Goal: Use online tool/utility: Utilize a website feature to perform a specific function

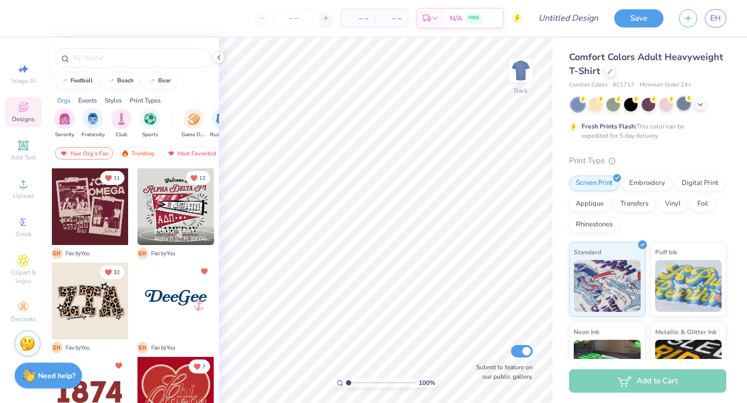
click at [686, 107] on div at bounding box center [683, 103] width 13 height 13
click at [18, 85] on span "Image AI" at bounding box center [23, 81] width 24 height 8
select select "4"
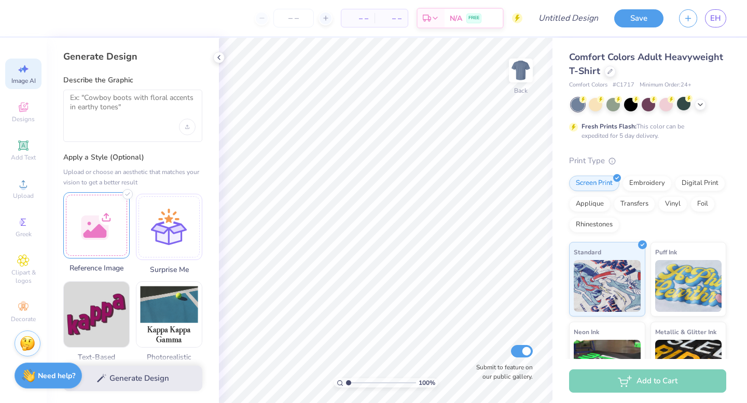
click at [100, 208] on div at bounding box center [96, 225] width 66 height 66
click at [148, 135] on div at bounding box center [132, 116] width 139 height 52
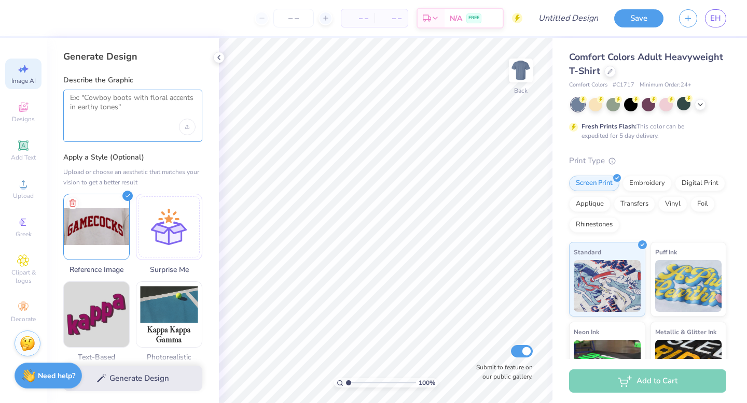
click at [103, 111] on textarea at bounding box center [133, 106] width 126 height 26
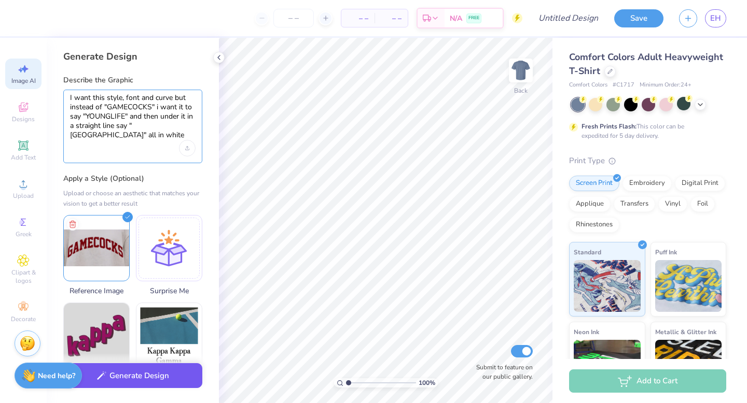
type textarea "I want this style, font and curve but instead of "GAMECOCKS" i want it to say "…"
click at [121, 373] on button "Generate Design" at bounding box center [132, 376] width 139 height 25
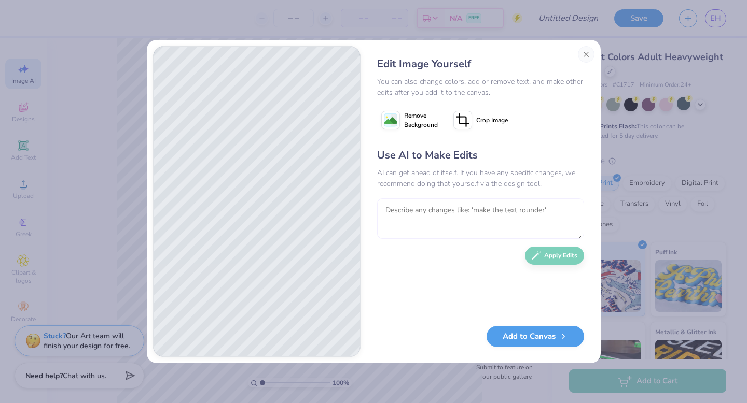
click at [458, 232] on textarea at bounding box center [480, 219] width 207 height 40
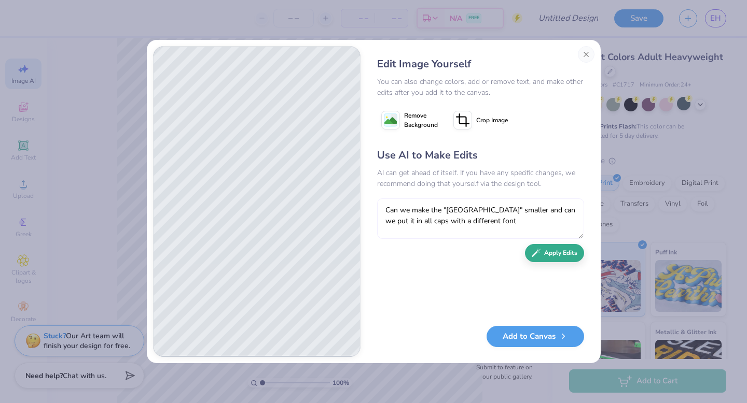
type textarea "Can we make the "River Bluff" smaller and can we put it in all caps with a diff…"
click at [550, 247] on button "Apply Edits" at bounding box center [554, 253] width 59 height 18
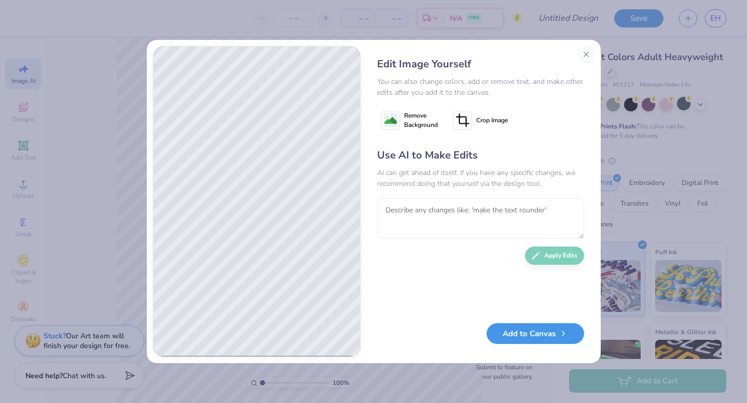
click at [546, 342] on button "Add to Canvas" at bounding box center [535, 334] width 98 height 21
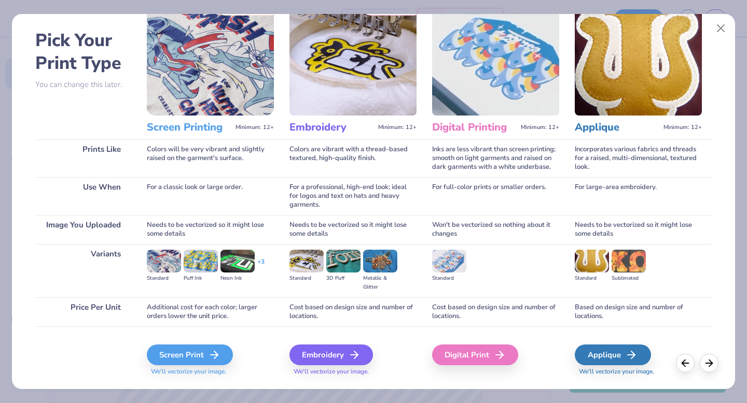
scroll to position [41, 0]
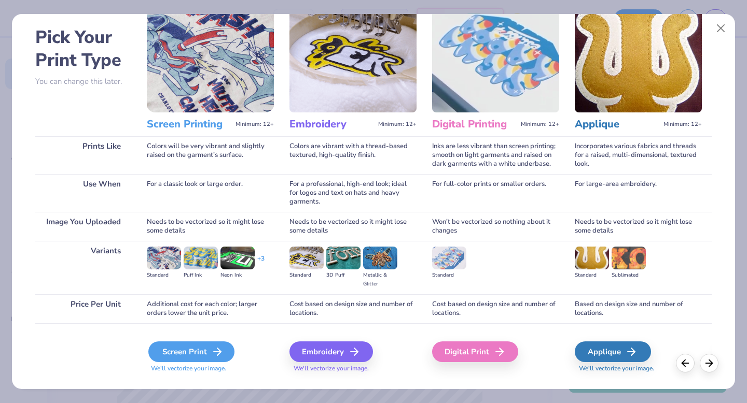
click at [175, 355] on div "Screen Print" at bounding box center [191, 352] width 86 height 21
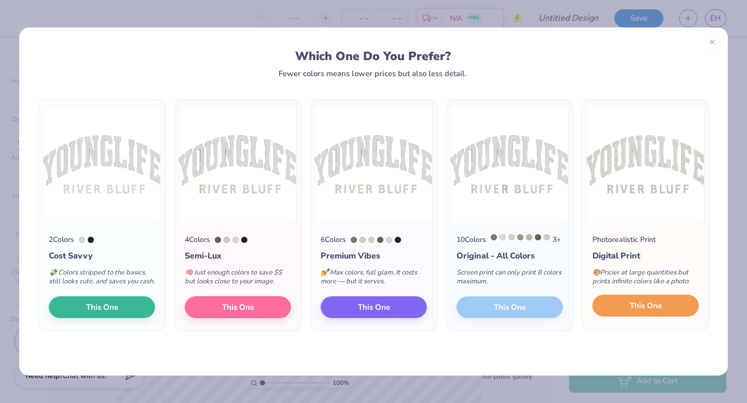
click at [622, 317] on button "This One" at bounding box center [645, 306] width 106 height 22
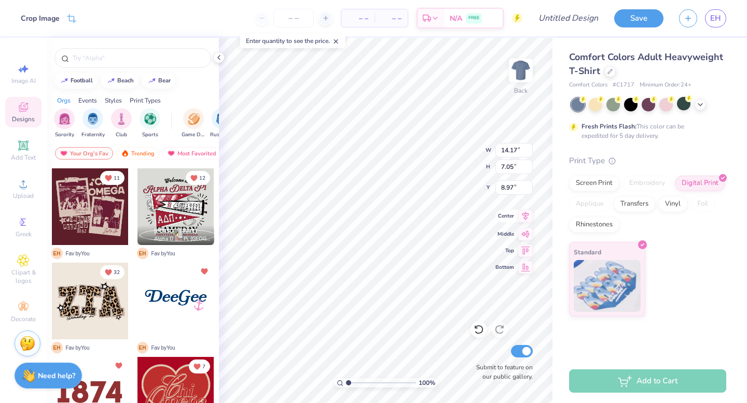
type input "8.43"
type input "4.19"
type input "4.21"
type input "9.95"
type input "4.95"
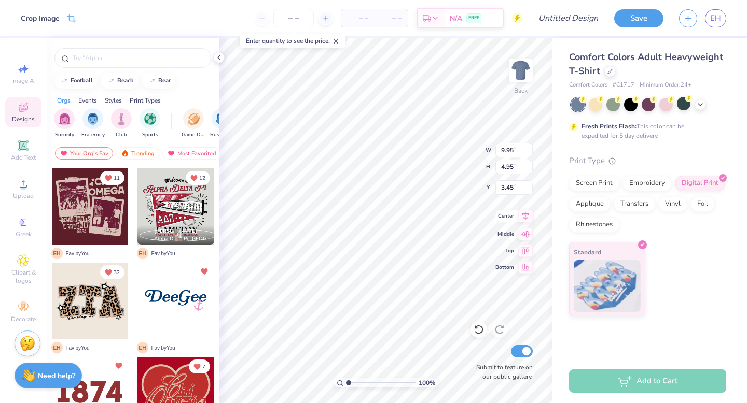
type input "3.48"
type input "11.74"
type input "5.84"
type input "3.45"
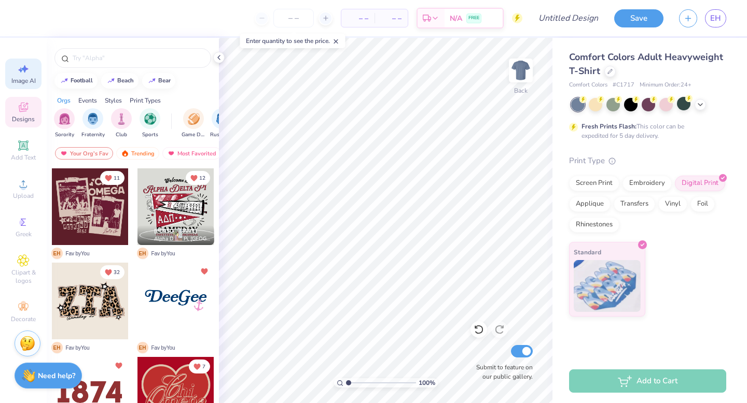
click at [18, 78] on span "Image AI" at bounding box center [23, 81] width 24 height 8
select select "4"
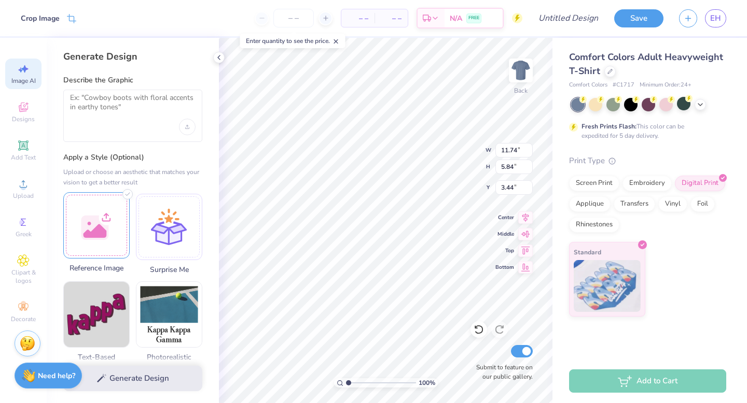
click at [103, 227] on div at bounding box center [96, 225] width 66 height 66
click at [115, 143] on div "Generate Design Describe the Graphic Apply a Style (Optional) Upload or choose …" at bounding box center [133, 221] width 172 height 366
click at [121, 120] on div at bounding box center [132, 116] width 139 height 52
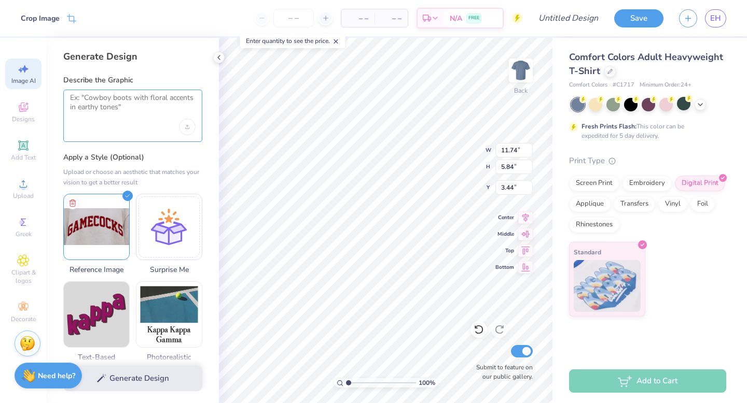
click at [95, 104] on textarea at bounding box center [133, 106] width 126 height 26
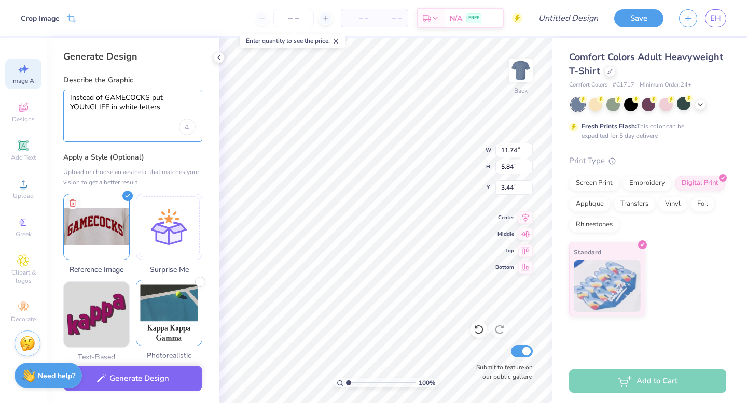
type textarea "Instead of GAMECOCKS put YOUNGLIFE in white letters"
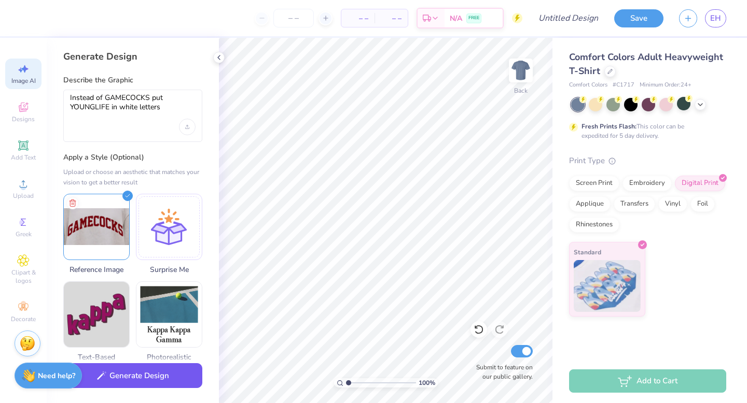
click at [156, 371] on button "Generate Design" at bounding box center [132, 376] width 139 height 25
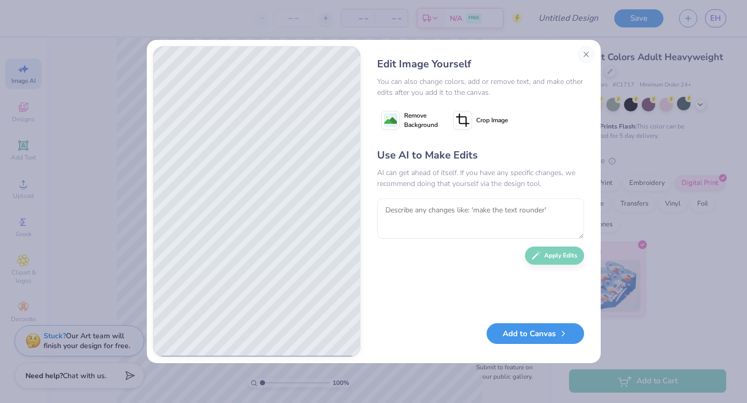
click at [561, 336] on icon "button" at bounding box center [563, 333] width 9 height 9
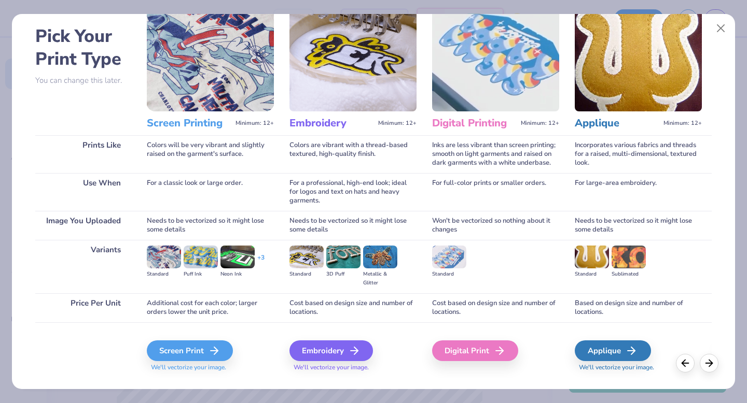
scroll to position [44, 0]
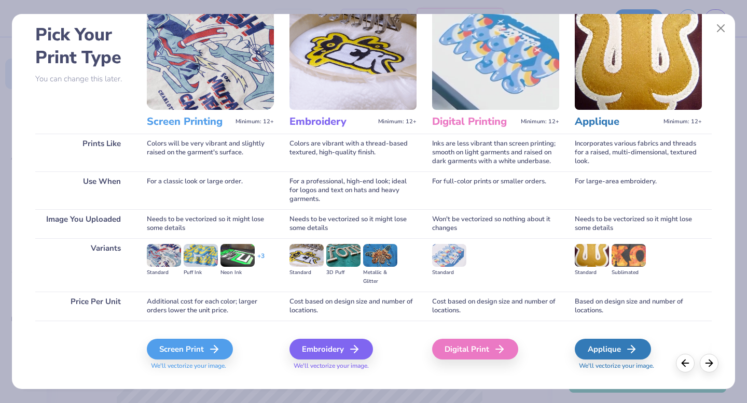
click at [201, 262] on img at bounding box center [201, 255] width 34 height 23
click at [193, 355] on div "Screen Print" at bounding box center [191, 349] width 86 height 21
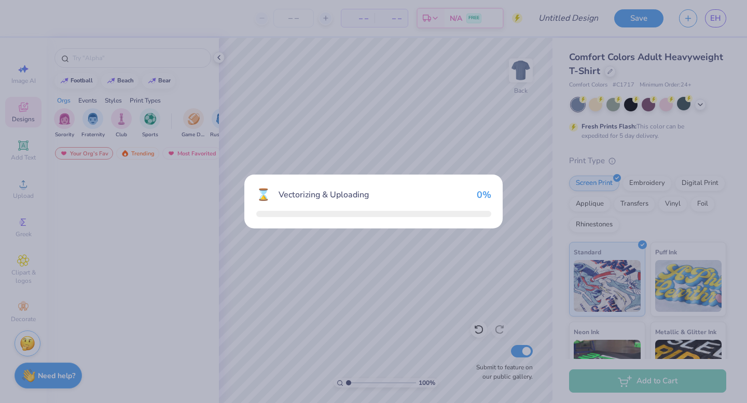
click at [193, 355] on div "⌛ Vectorizing & Uploading 0 %" at bounding box center [373, 201] width 747 height 403
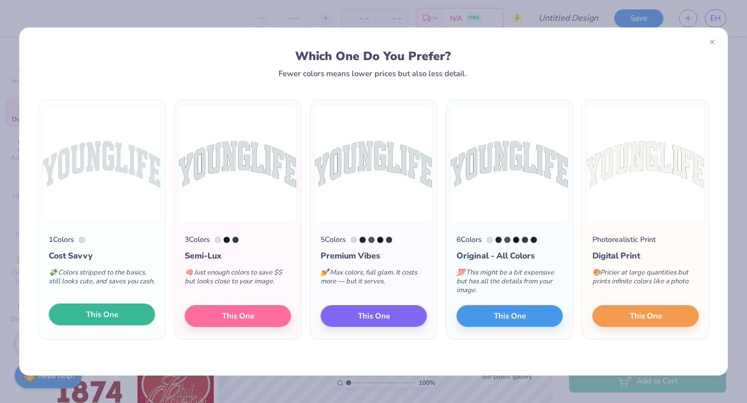
click at [112, 320] on span "This One" at bounding box center [102, 315] width 32 height 12
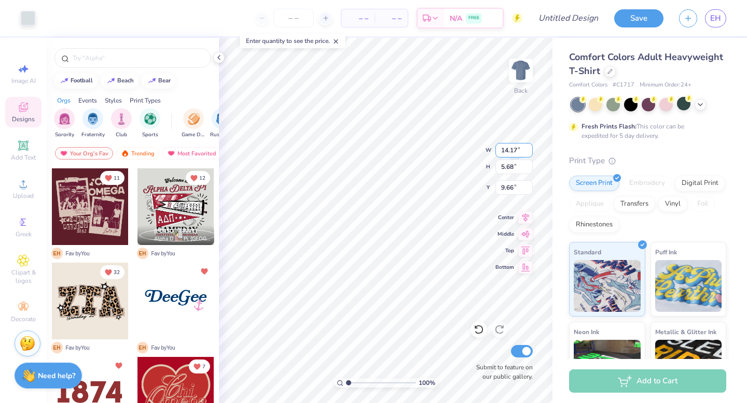
type input "10.52"
type input "4.22"
type input "3.77"
click at [17, 148] on icon at bounding box center [23, 146] width 12 height 12
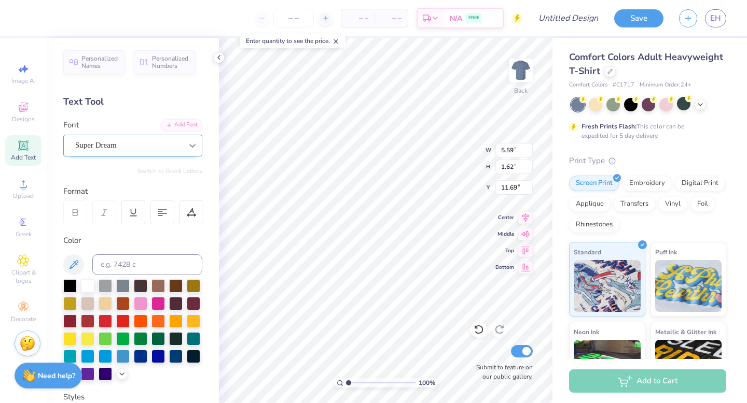
type textarea "RIVER BLUFF"
click at [146, 146] on div "Super Dream" at bounding box center [128, 145] width 109 height 16
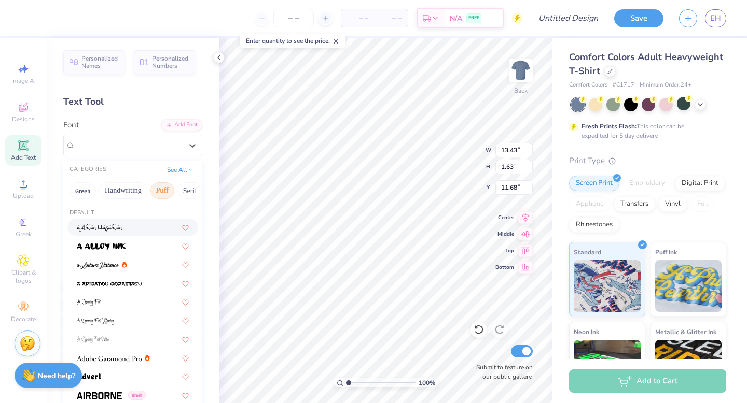
click at [160, 194] on button "Puff" at bounding box center [162, 191] width 24 height 17
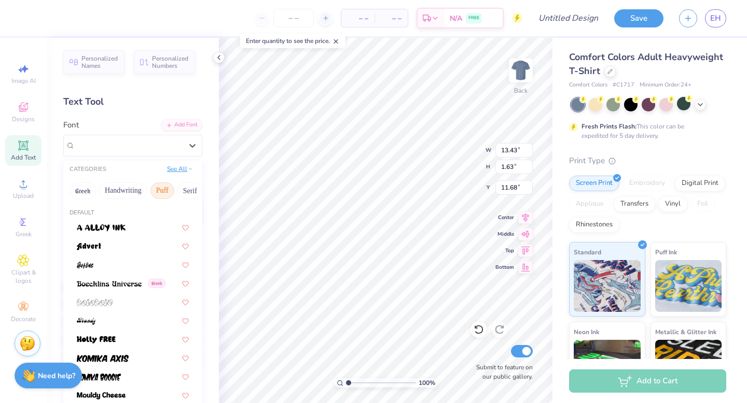
click at [185, 172] on button "See All" at bounding box center [180, 169] width 32 height 10
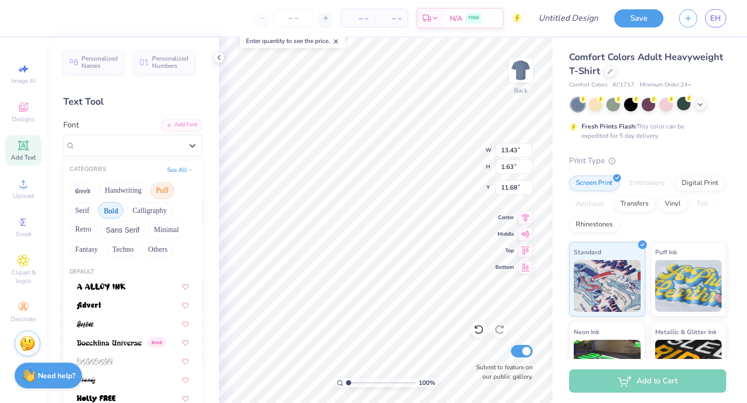
click at [117, 216] on button "Bold" at bounding box center [110, 210] width 25 height 17
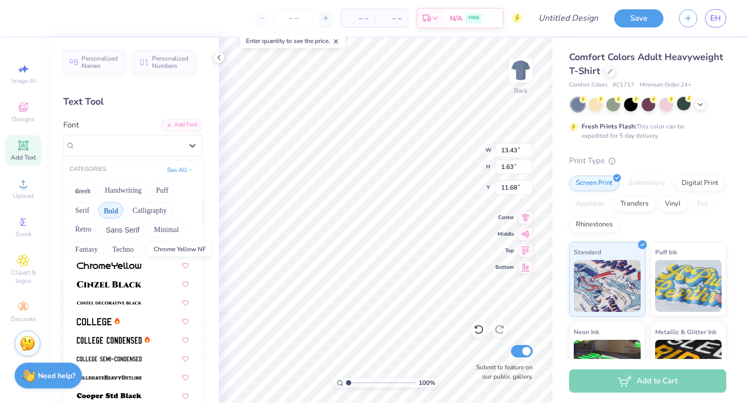
scroll to position [62, 0]
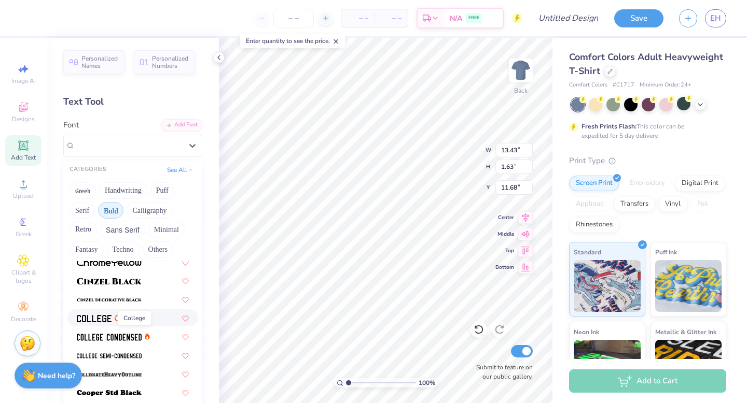
click at [95, 319] on img at bounding box center [94, 318] width 35 height 7
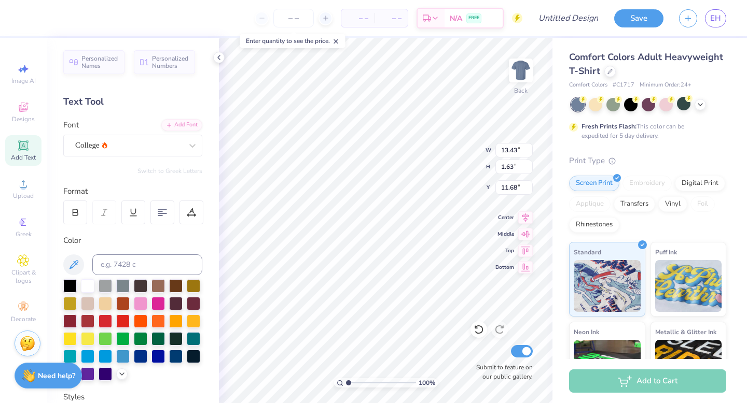
type input "12.98"
type input "1.58"
type input "11.71"
click at [140, 153] on div "College" at bounding box center [128, 145] width 109 height 16
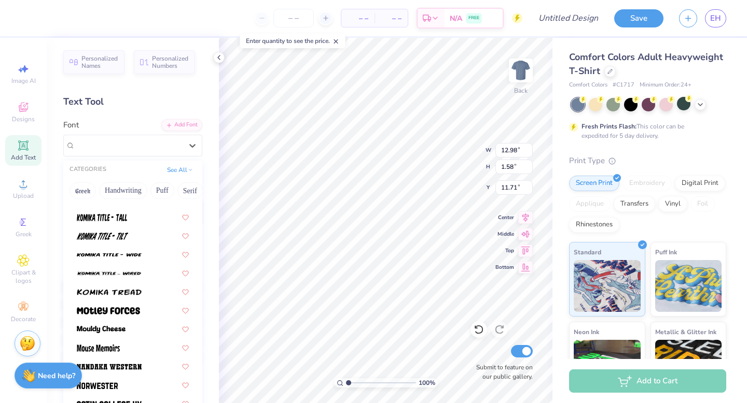
scroll to position [785, 0]
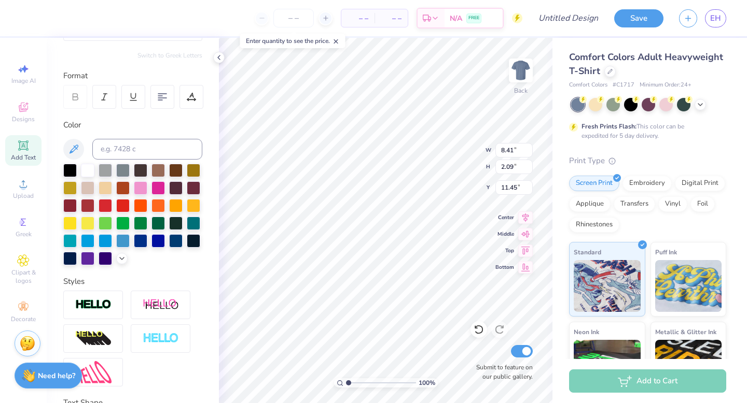
scroll to position [61, 0]
